Goal: Task Accomplishment & Management: Manage account settings

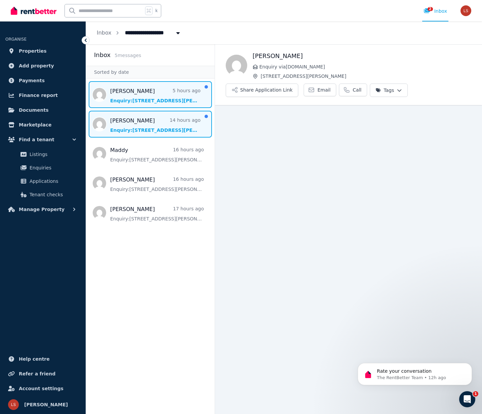
click at [139, 128] on span "Message list" at bounding box center [150, 124] width 129 height 27
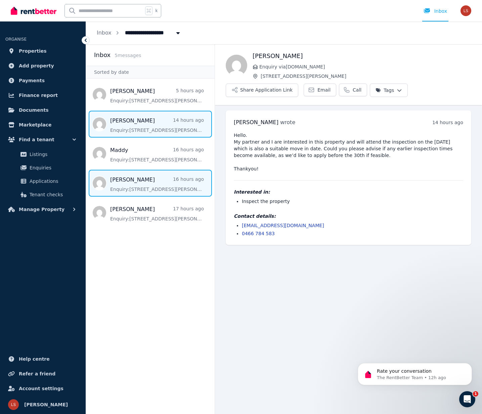
click at [150, 184] on span "Message list" at bounding box center [150, 183] width 129 height 27
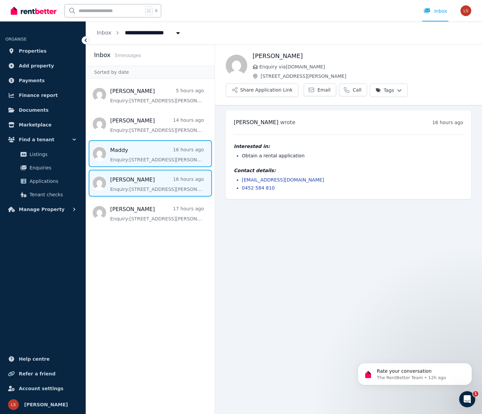
click at [150, 158] on span "Message list" at bounding box center [150, 153] width 129 height 27
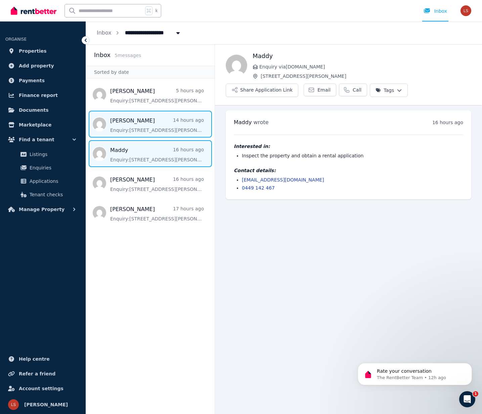
click at [150, 118] on span "Message list" at bounding box center [150, 124] width 129 height 27
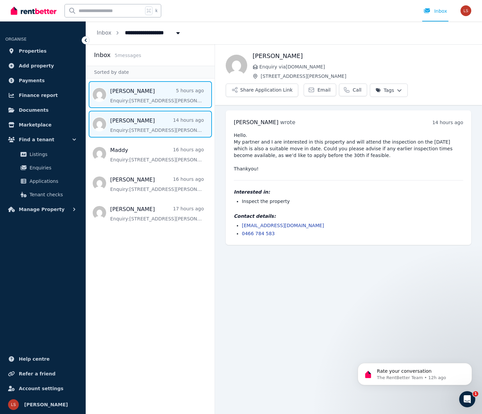
click at [151, 95] on span "Message list" at bounding box center [150, 94] width 129 height 27
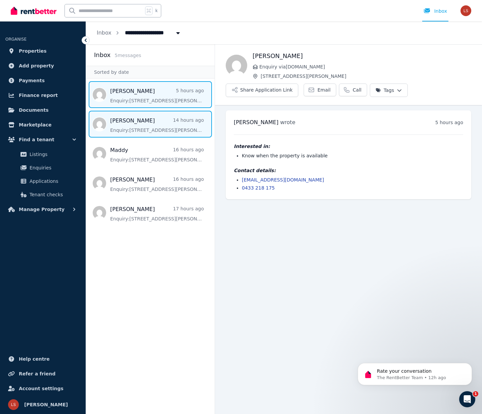
click at [132, 126] on span "Message list" at bounding box center [150, 124] width 129 height 27
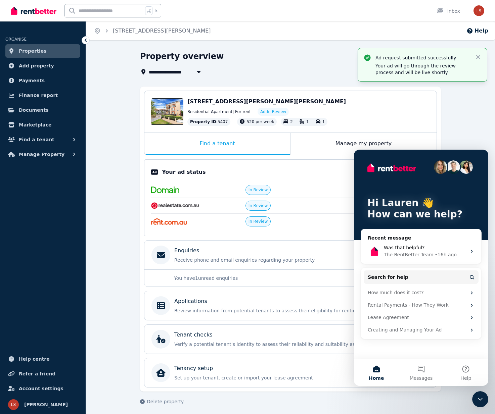
click at [121, 141] on div "**********" at bounding box center [290, 234] width 409 height 366
drag, startPoint x: 470, startPoint y: 130, endPoint x: 465, endPoint y: 131, distance: 5.5
click at [470, 130] on div "**********" at bounding box center [290, 234] width 409 height 366
click at [481, 54] on icon "button" at bounding box center [478, 57] width 7 height 7
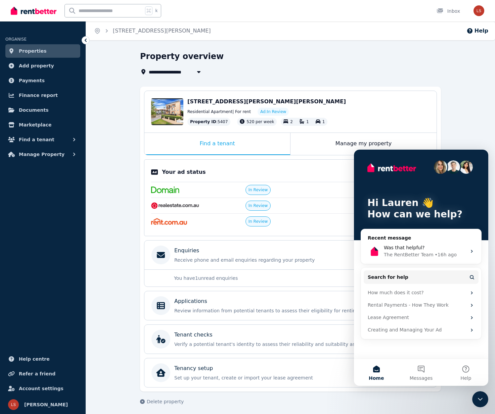
scroll to position [3, 0]
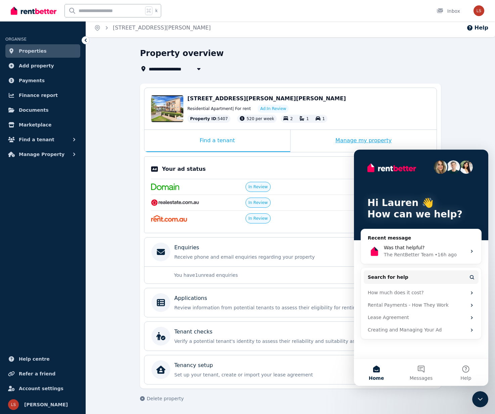
click at [328, 136] on div "Manage my property" at bounding box center [363, 141] width 146 height 22
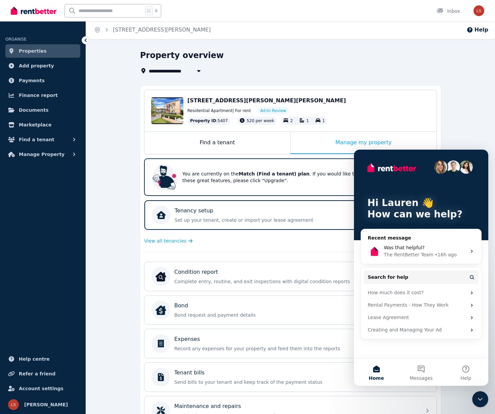
scroll to position [0, 0]
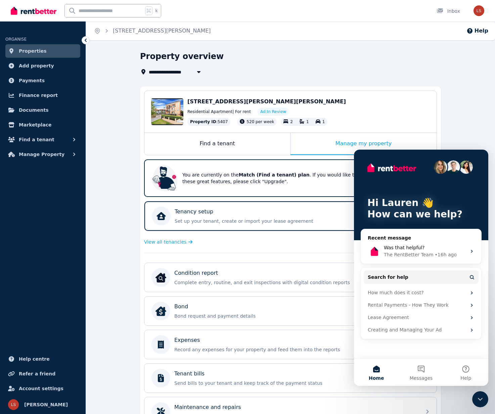
click at [28, 49] on span "Properties" at bounding box center [33, 51] width 28 height 8
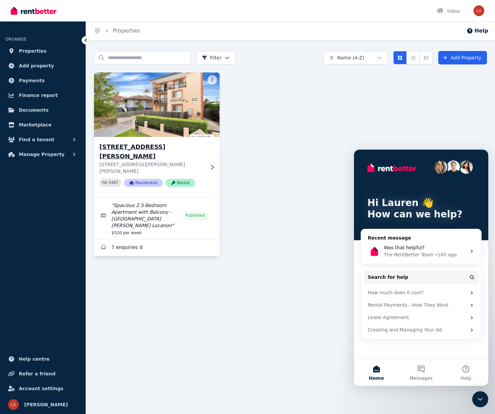
click at [213, 165] on icon at bounding box center [212, 167] width 3 height 5
click at [141, 147] on h3 "[STREET_ADDRESS][PERSON_NAME]" at bounding box center [151, 151] width 105 height 19
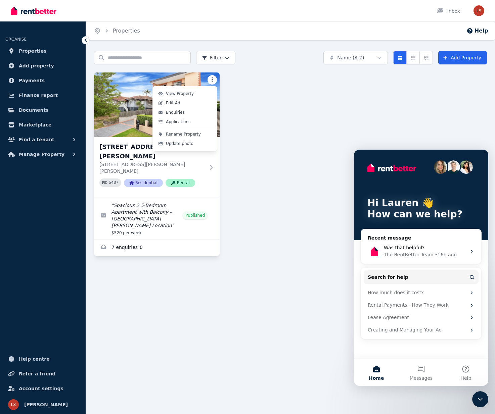
click at [213, 81] on html "Open main menu Inbox Open user menu ORGANISE Properties Add property Payments F…" at bounding box center [247, 207] width 495 height 414
click at [202, 104] on link "Edit Ad" at bounding box center [185, 102] width 62 height 9
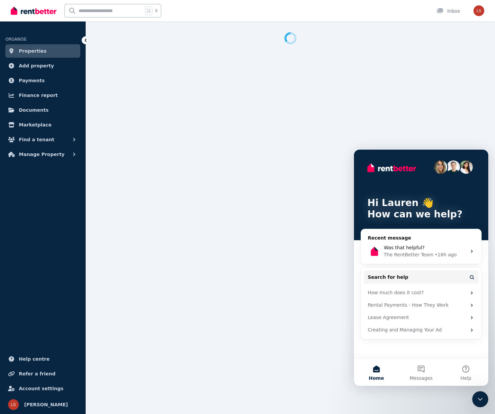
select select "***"
select select "**********"
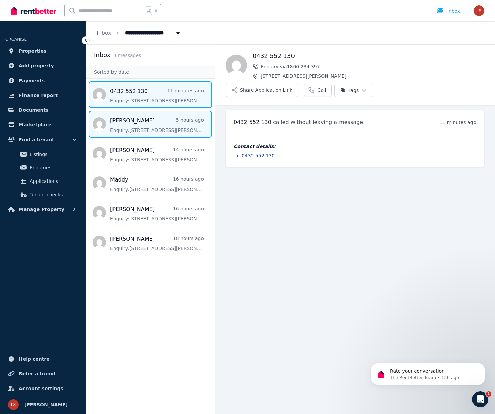
click at [132, 120] on span "Message list" at bounding box center [150, 124] width 129 height 27
